Goal: Information Seeking & Learning: Understand process/instructions

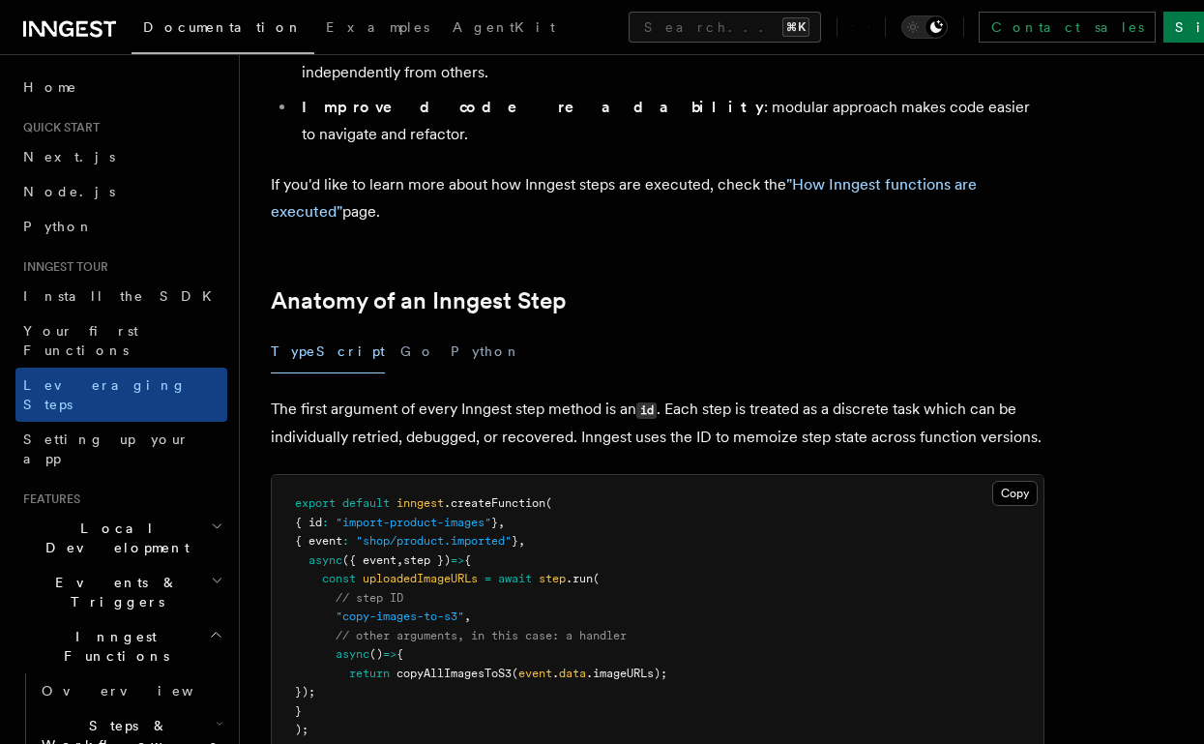
scroll to position [1959, 0]
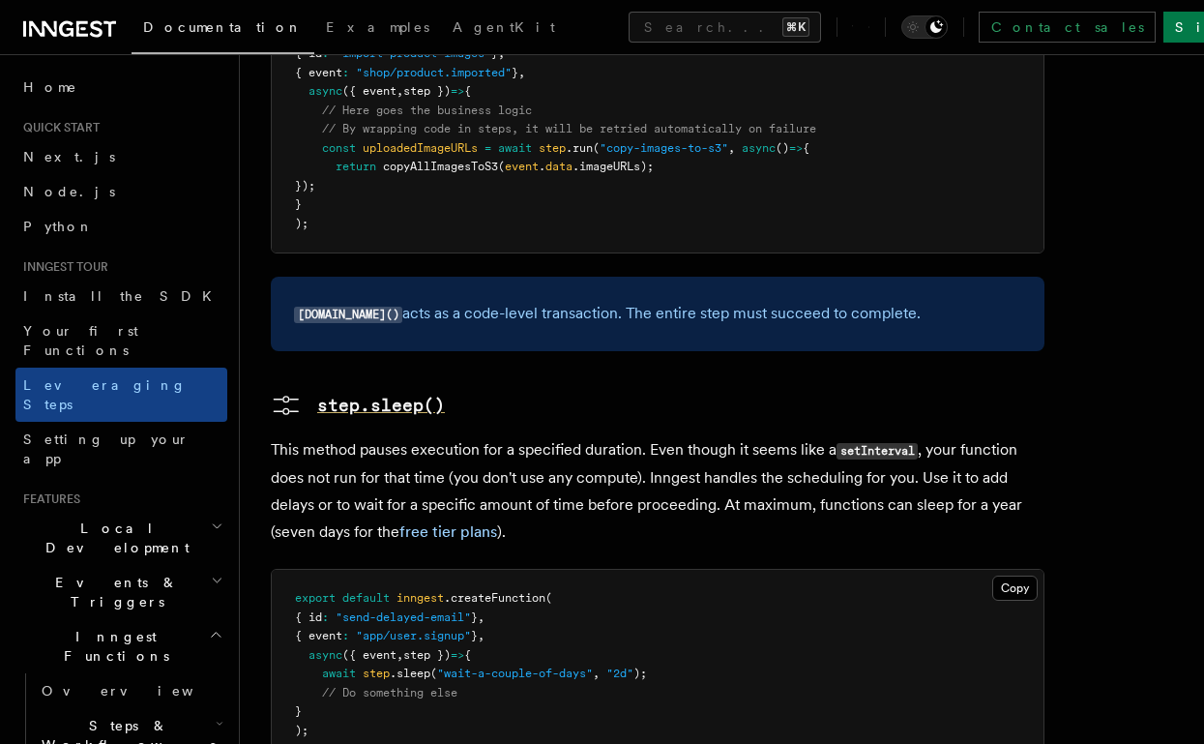
click at [403, 392] on pre "step.sleep()" at bounding box center [381, 405] width 128 height 27
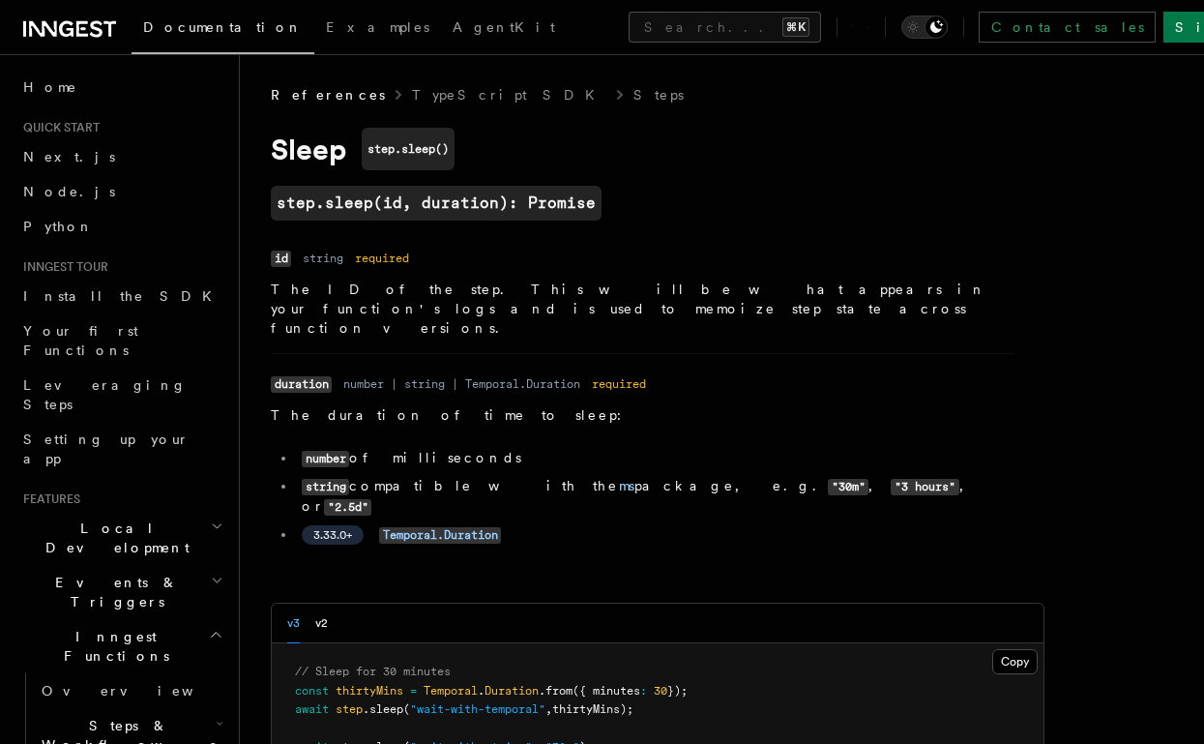
click at [422, 151] on code "step.sleep()" at bounding box center [408, 149] width 93 height 43
copy code "sleep"
click at [835, 307] on p "The ID of the step. This will be what appears in your function's logs and is us…" at bounding box center [642, 308] width 743 height 58
